Goal: Task Accomplishment & Management: Manage account settings

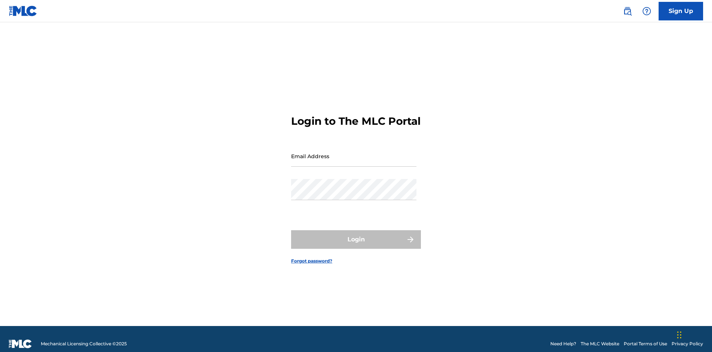
scroll to position [10, 0]
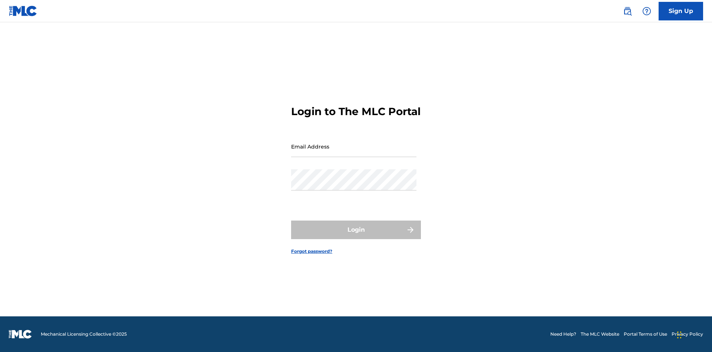
click at [354, 152] on input "Email Address" at bounding box center [353, 146] width 125 height 21
type input "Duke.McTesterson@gmail.com"
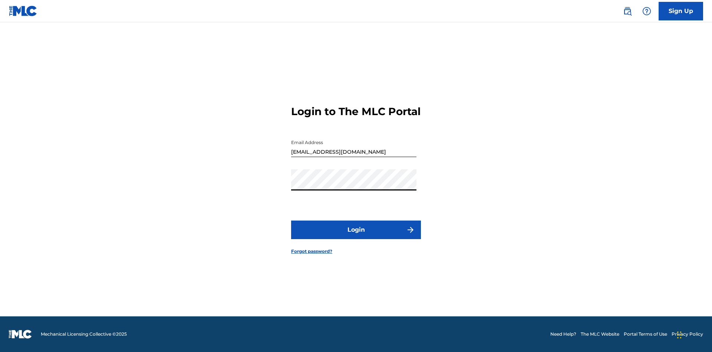
click at [356, 236] on button "Login" at bounding box center [356, 229] width 130 height 19
